Goal: Check status: Check status

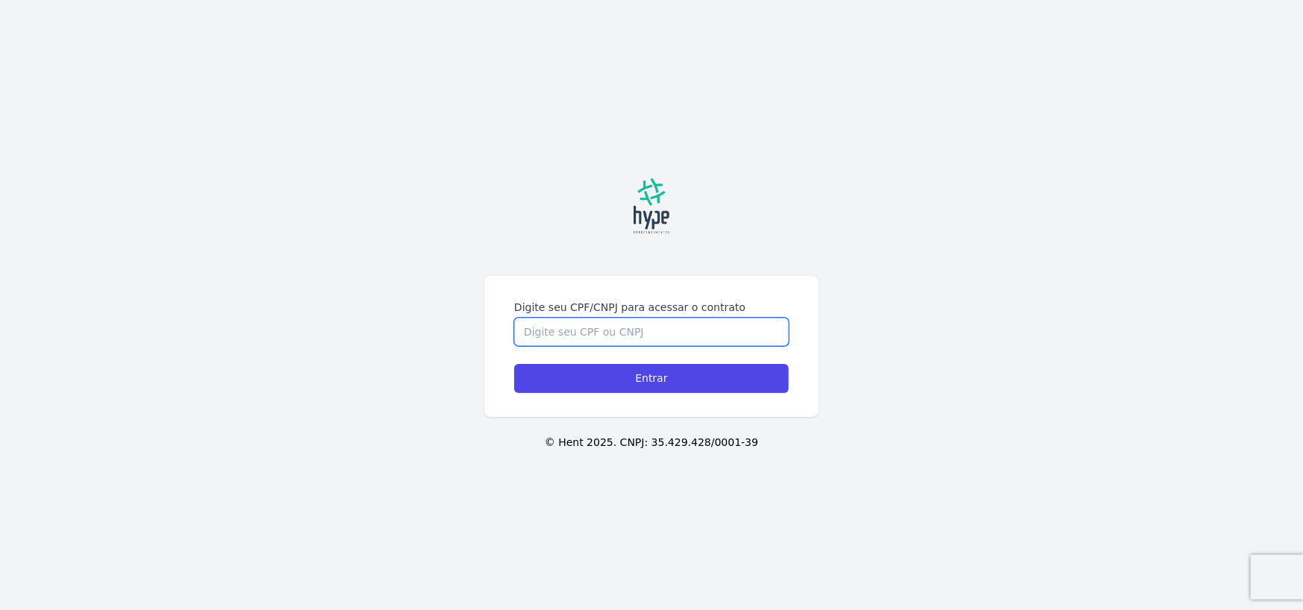
click at [690, 324] on input "Digite seu CPF/CNPJ para acessar o contrato" at bounding box center [651, 332] width 275 height 28
type input "06494028802"
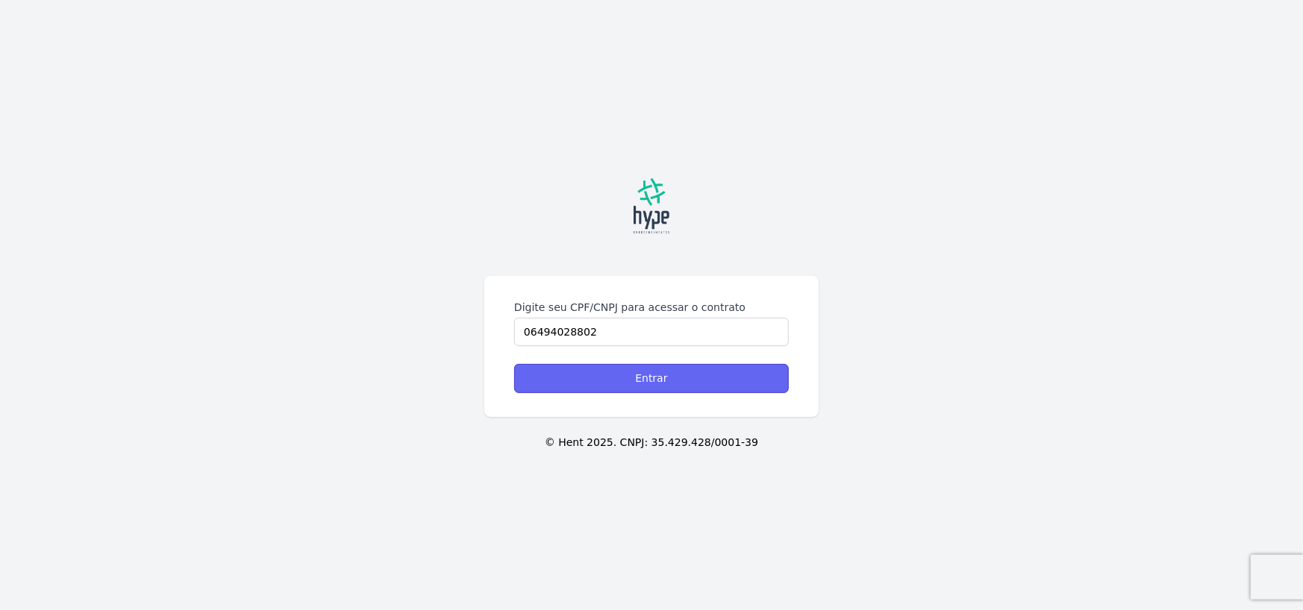
click at [648, 389] on input "Entrar" at bounding box center [651, 378] width 275 height 29
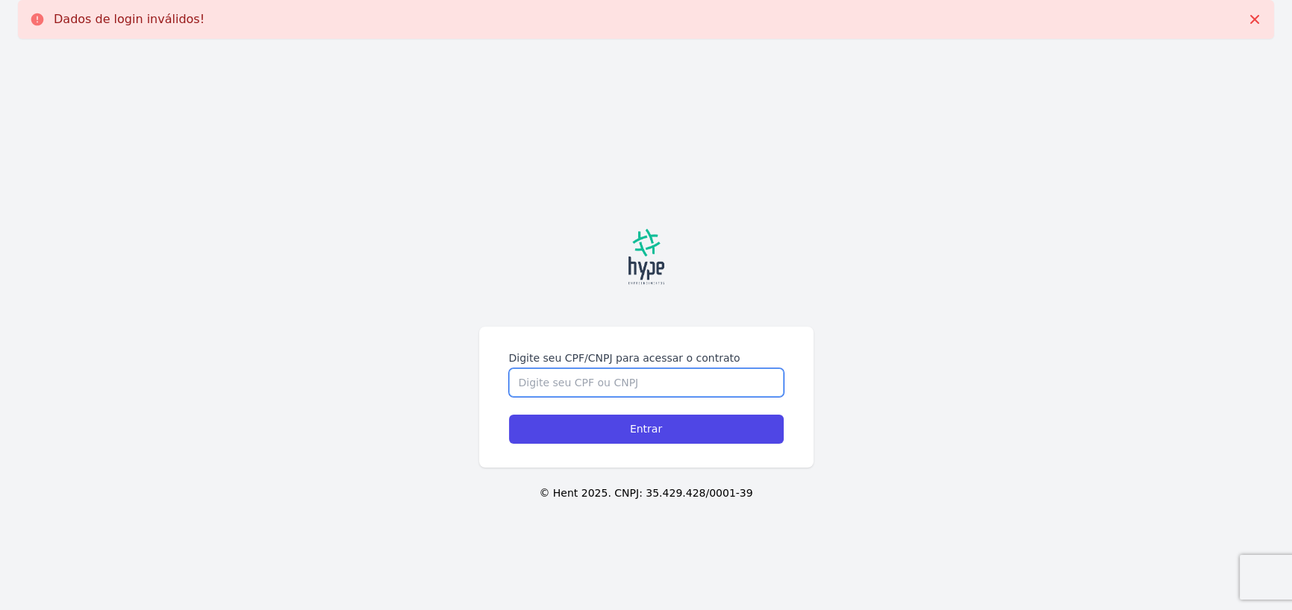
click at [635, 381] on input "Digite seu CPF/CNPJ para acessar o contrato" at bounding box center [646, 383] width 275 height 28
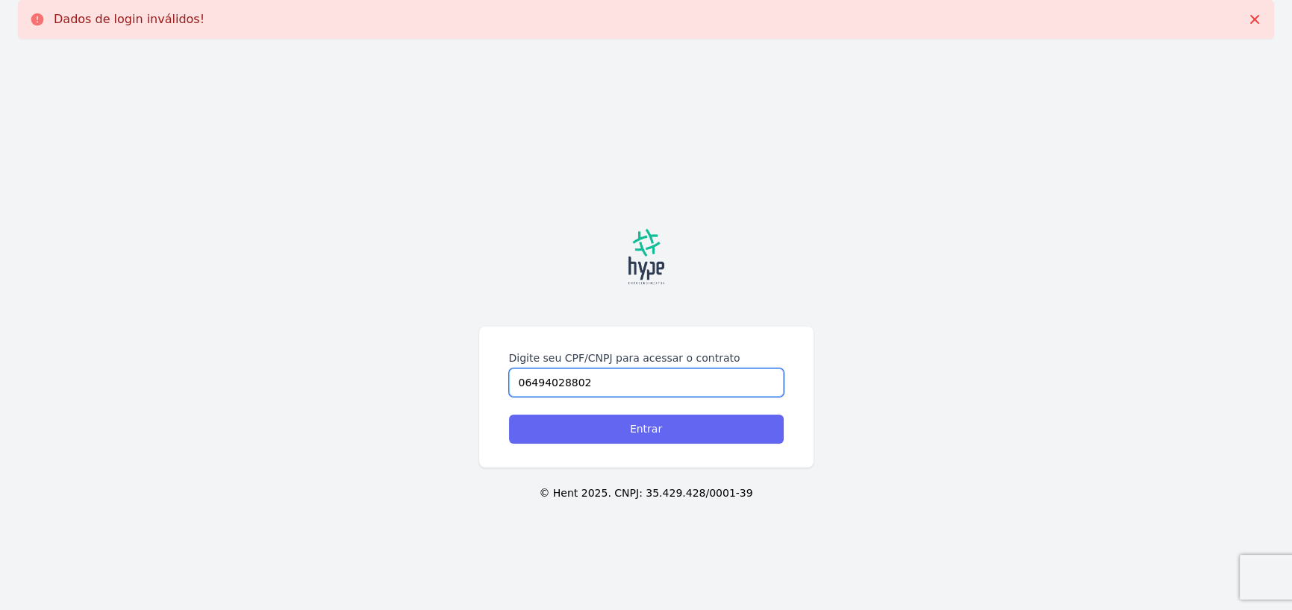
type input "06494028802"
click at [623, 428] on input "Entrar" at bounding box center [646, 429] width 275 height 29
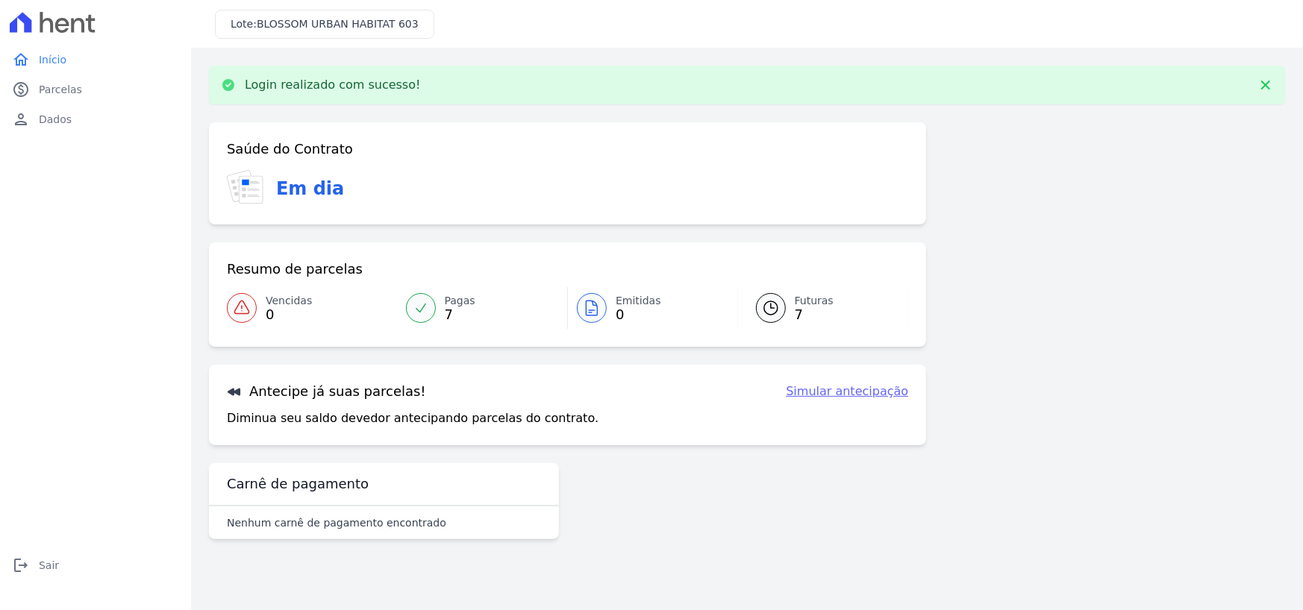
click at [449, 301] on span "Pagas" at bounding box center [460, 301] width 31 height 16
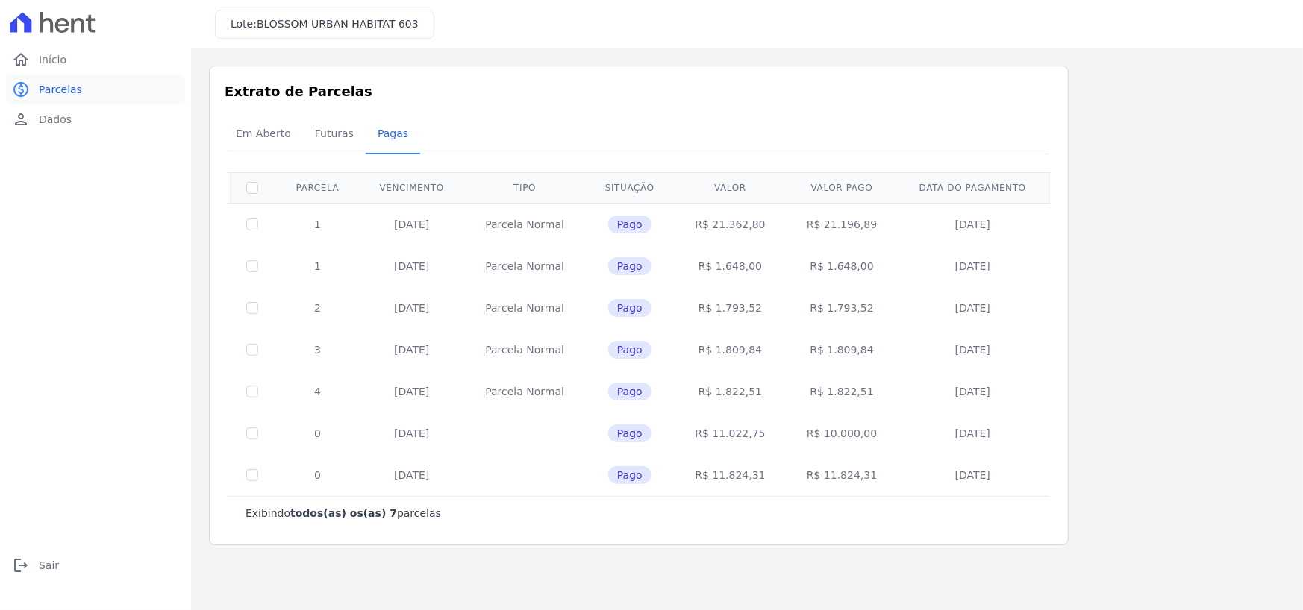
click at [49, 88] on span "Parcelas" at bounding box center [60, 89] width 43 height 15
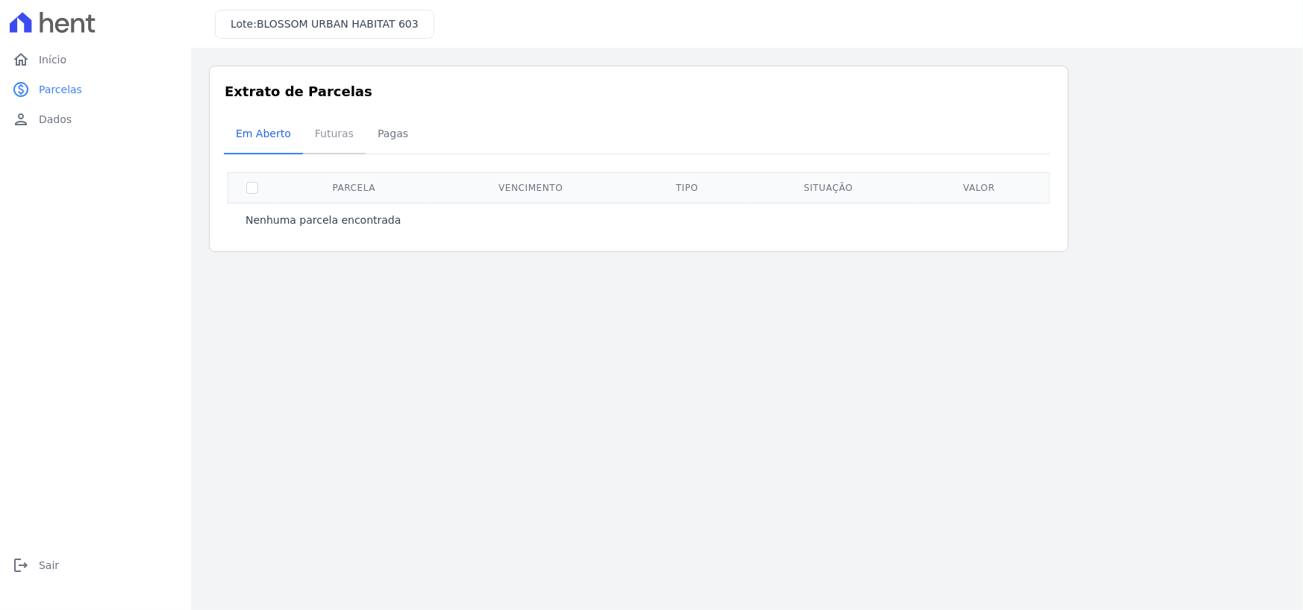
click at [327, 134] on span "Futuras" at bounding box center [334, 134] width 57 height 30
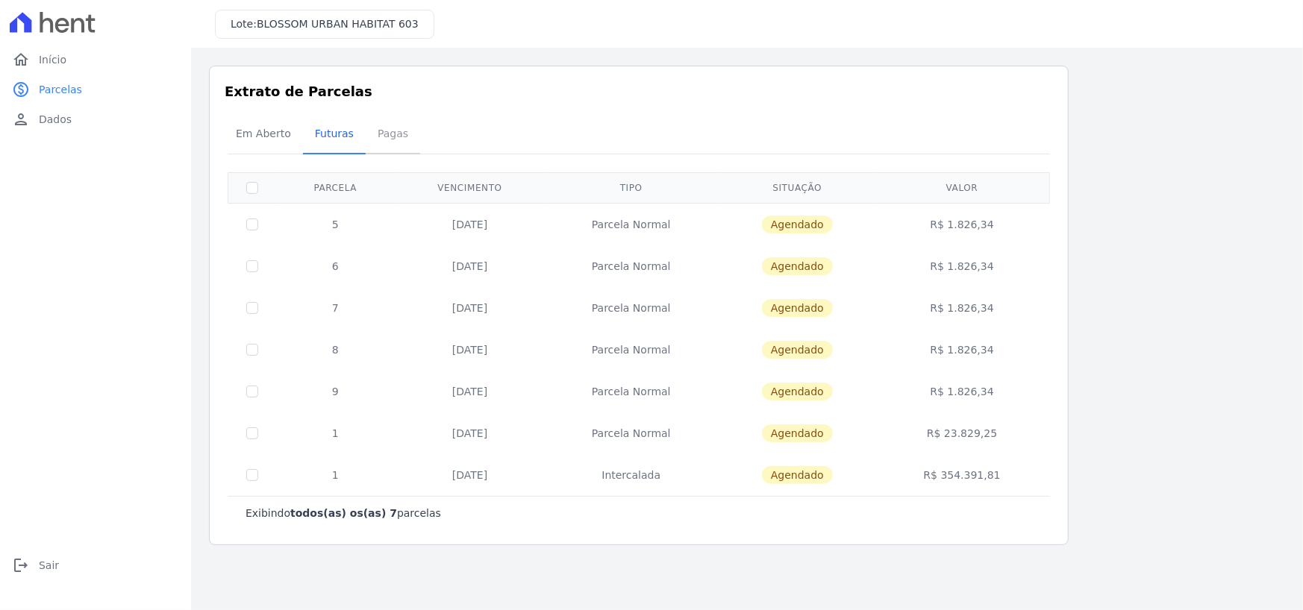
click at [387, 135] on span "Pagas" at bounding box center [393, 134] width 49 height 30
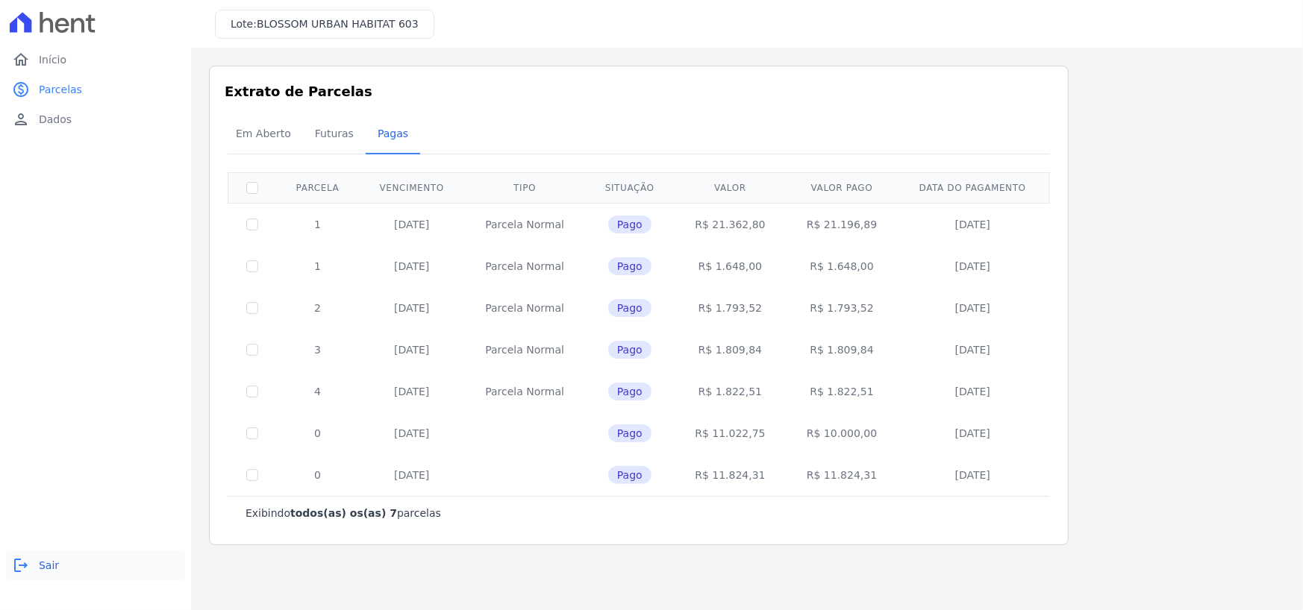
click at [39, 562] on span "Sair" at bounding box center [49, 565] width 20 height 15
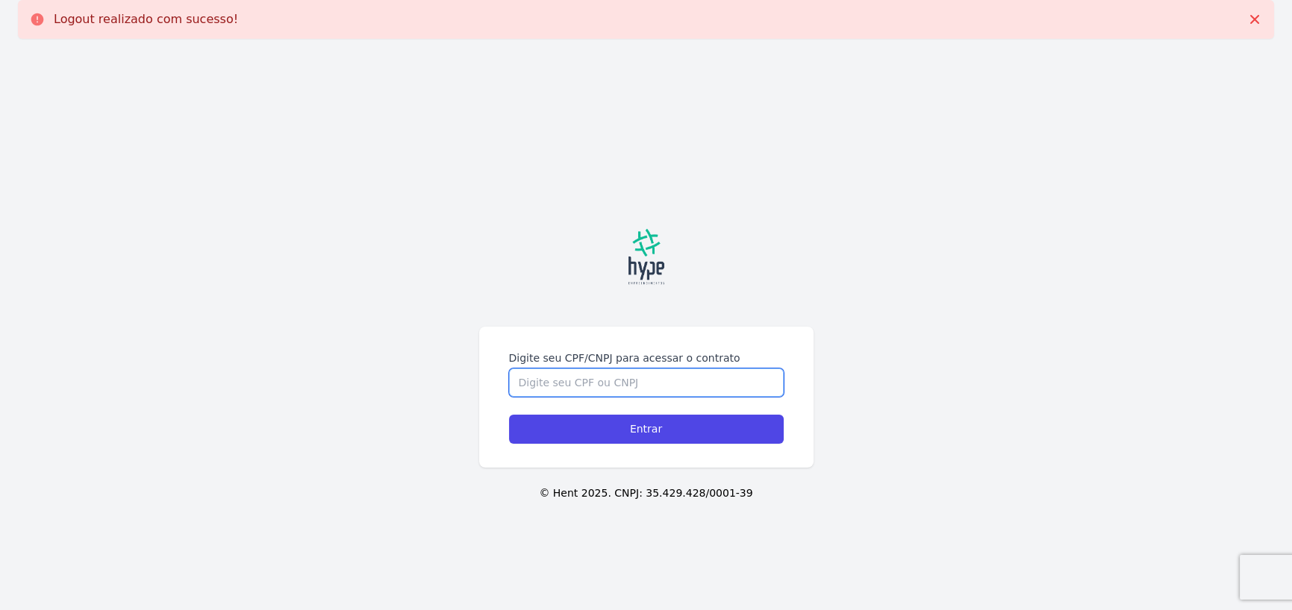
click at [676, 381] on input "Digite seu CPF/CNPJ para acessar o contrato" at bounding box center [646, 383] width 275 height 28
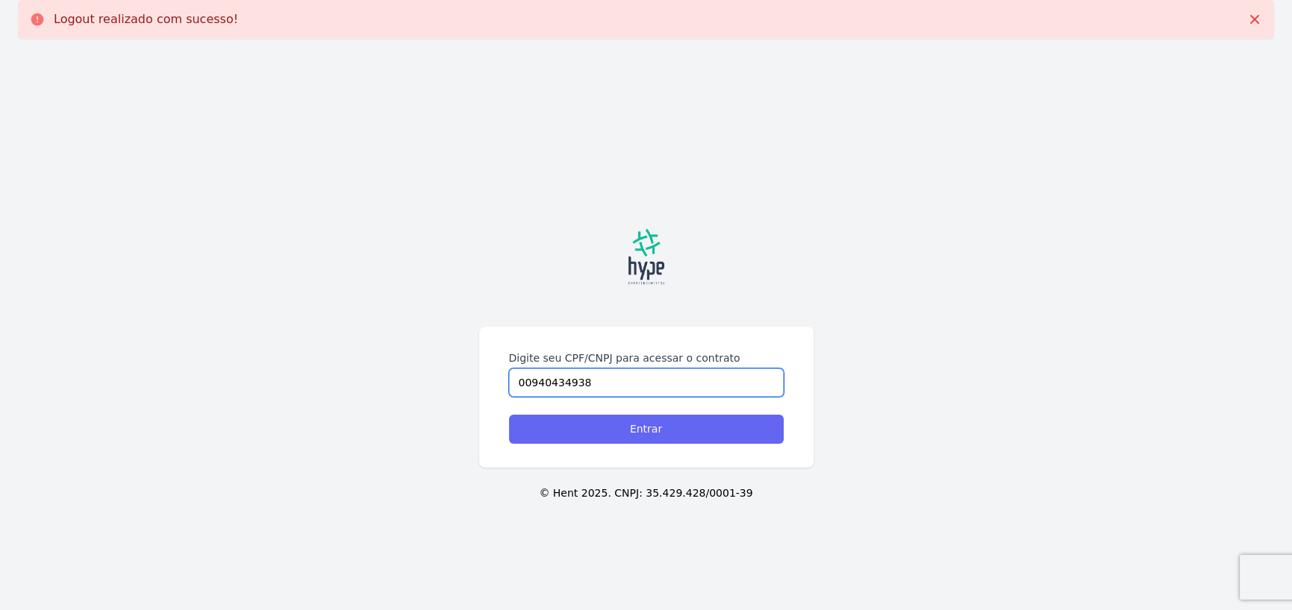
type input "00940434938"
click at [641, 430] on input "Entrar" at bounding box center [646, 429] width 275 height 29
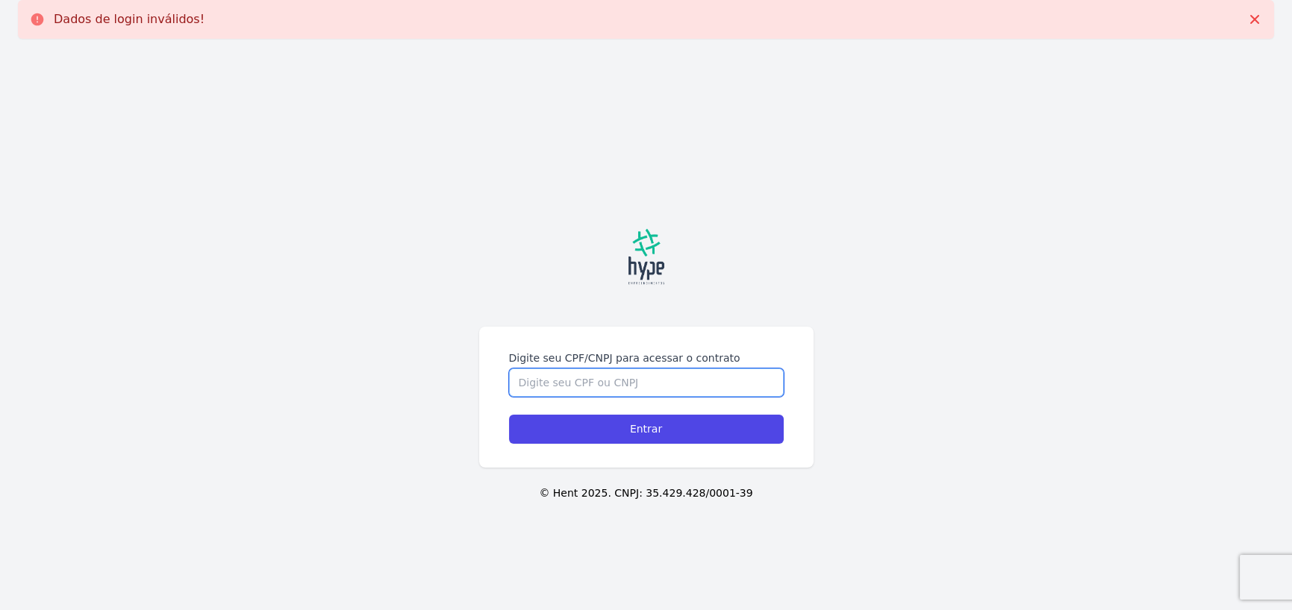
click at [643, 386] on input "Digite seu CPF/CNPJ para acessar o contrato" at bounding box center [646, 383] width 275 height 28
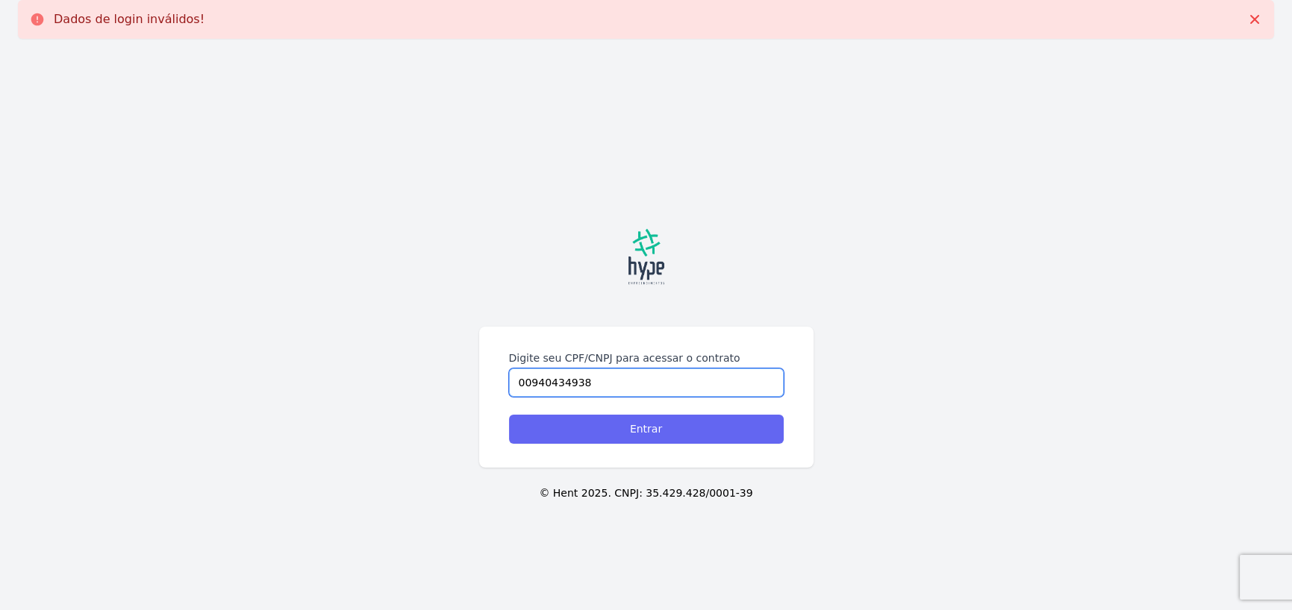
type input "00940434938"
click at [648, 424] on input "Entrar" at bounding box center [646, 429] width 275 height 29
